Goal: Transaction & Acquisition: Purchase product/service

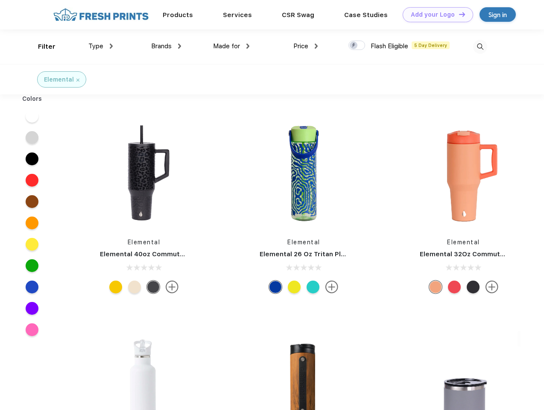
click at [434, 15] on link "Add your Logo Design Tool" at bounding box center [437, 14] width 70 height 15
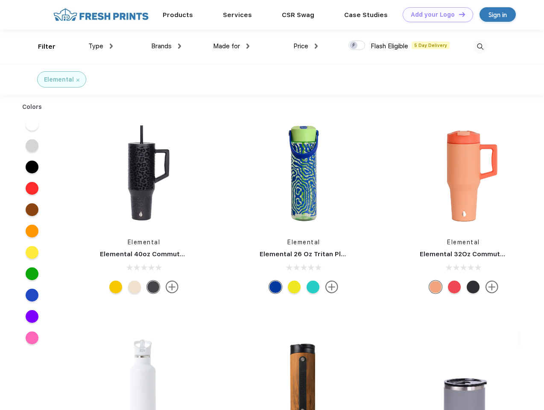
click at [0, 0] on div "Design Tool" at bounding box center [0, 0] width 0 height 0
click at [458, 14] on link "Add your Logo Design Tool" at bounding box center [437, 14] width 70 height 15
click at [41, 47] on div "Filter" at bounding box center [46, 47] width 17 height 10
click at [101, 46] on span "Type" at bounding box center [95, 46] width 15 height 8
click at [166, 46] on span "Brands" at bounding box center [161, 46] width 20 height 8
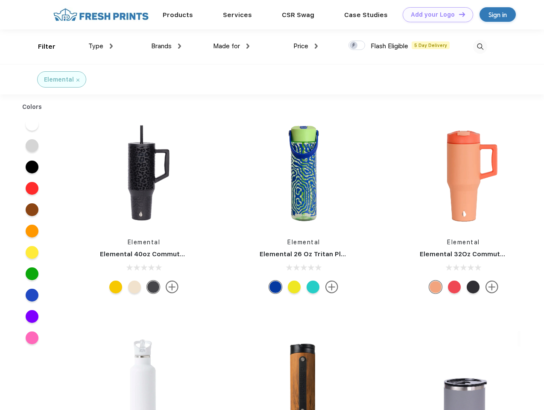
click at [231, 46] on span "Made for" at bounding box center [226, 46] width 27 height 8
click at [306, 46] on span "Price" at bounding box center [300, 46] width 15 height 8
click at [357, 46] on div at bounding box center [356, 45] width 17 height 9
click at [354, 46] on input "checkbox" at bounding box center [351, 43] width 6 height 6
click at [480, 47] on img at bounding box center [480, 47] width 14 height 14
